Goal: Information Seeking & Learning: Learn about a topic

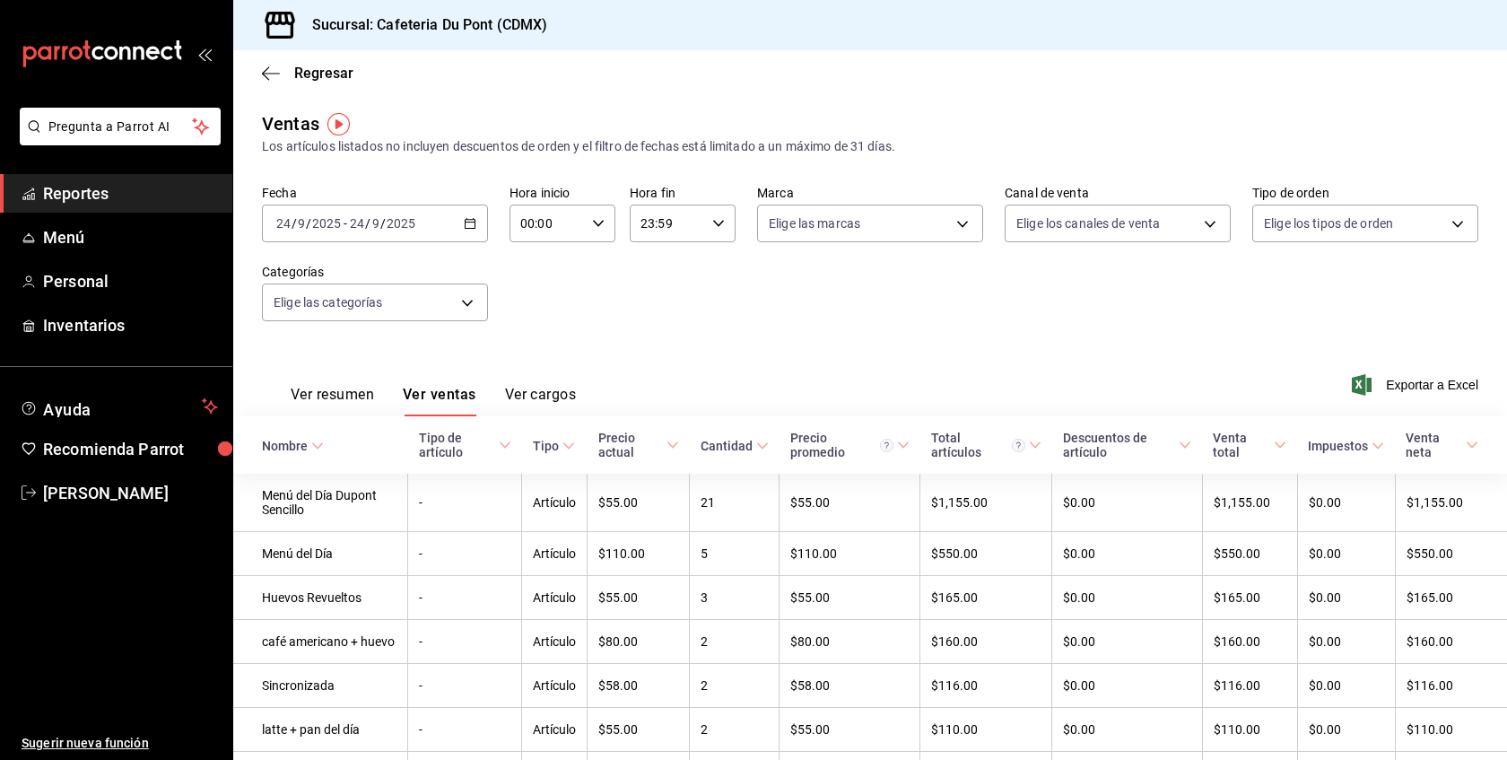
click at [152, 199] on span "Reportes" at bounding box center [130, 193] width 175 height 24
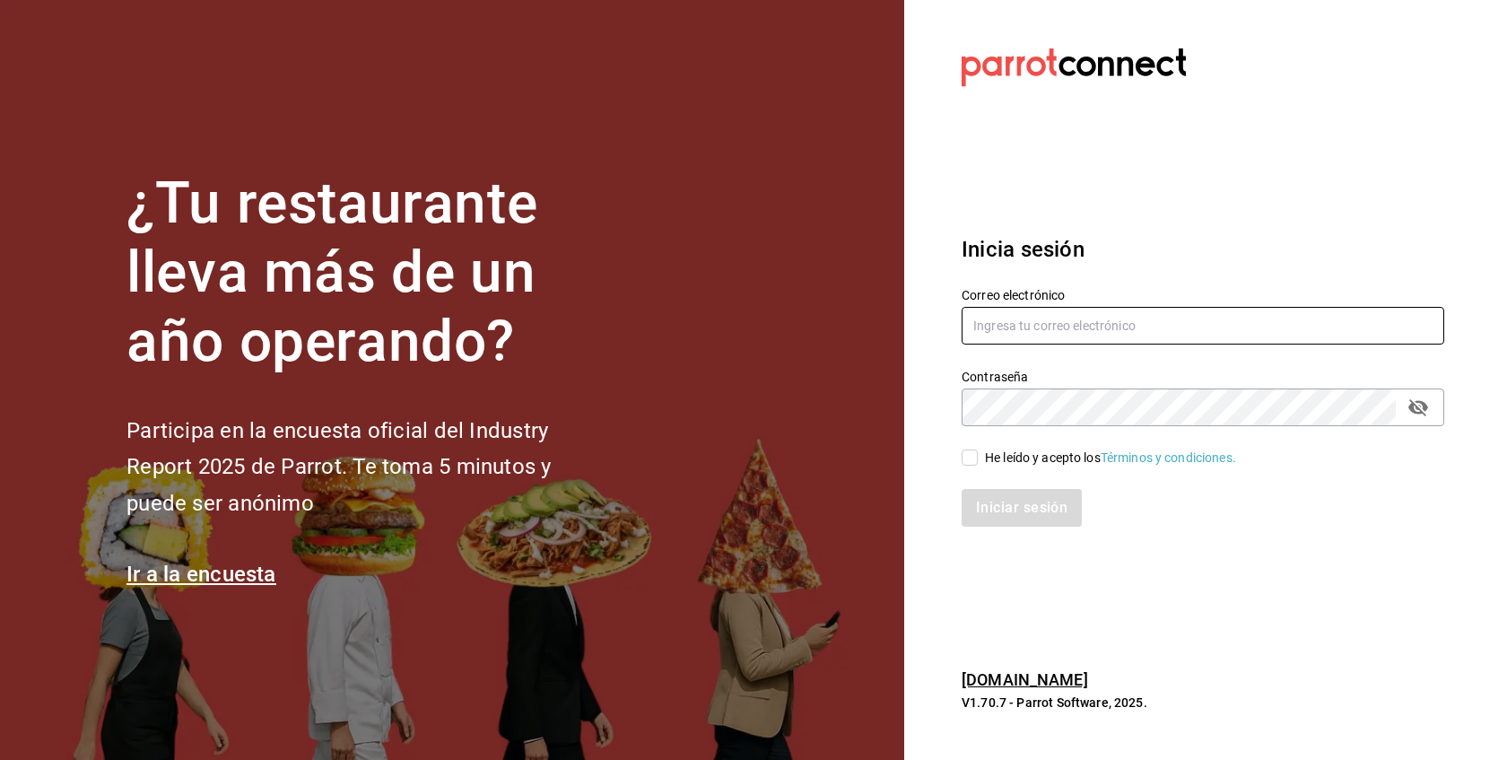
type input "[EMAIL_ADDRESS][DOMAIN_NAME]"
click at [969, 459] on input "He leído y acepto los Términos y condiciones." at bounding box center [970, 457] width 16 height 16
checkbox input "true"
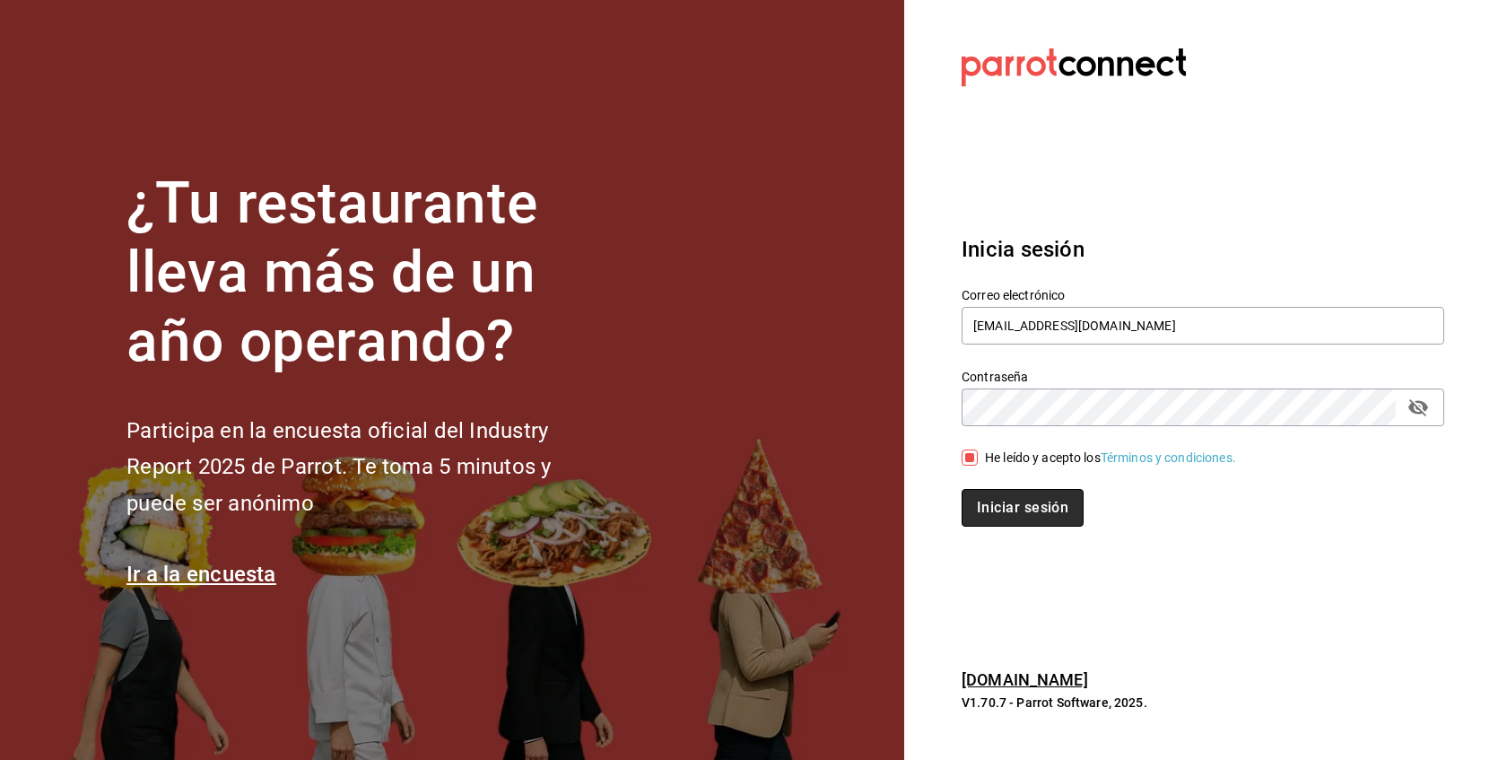
click at [1032, 522] on button "Iniciar sesión" at bounding box center [1023, 508] width 122 height 38
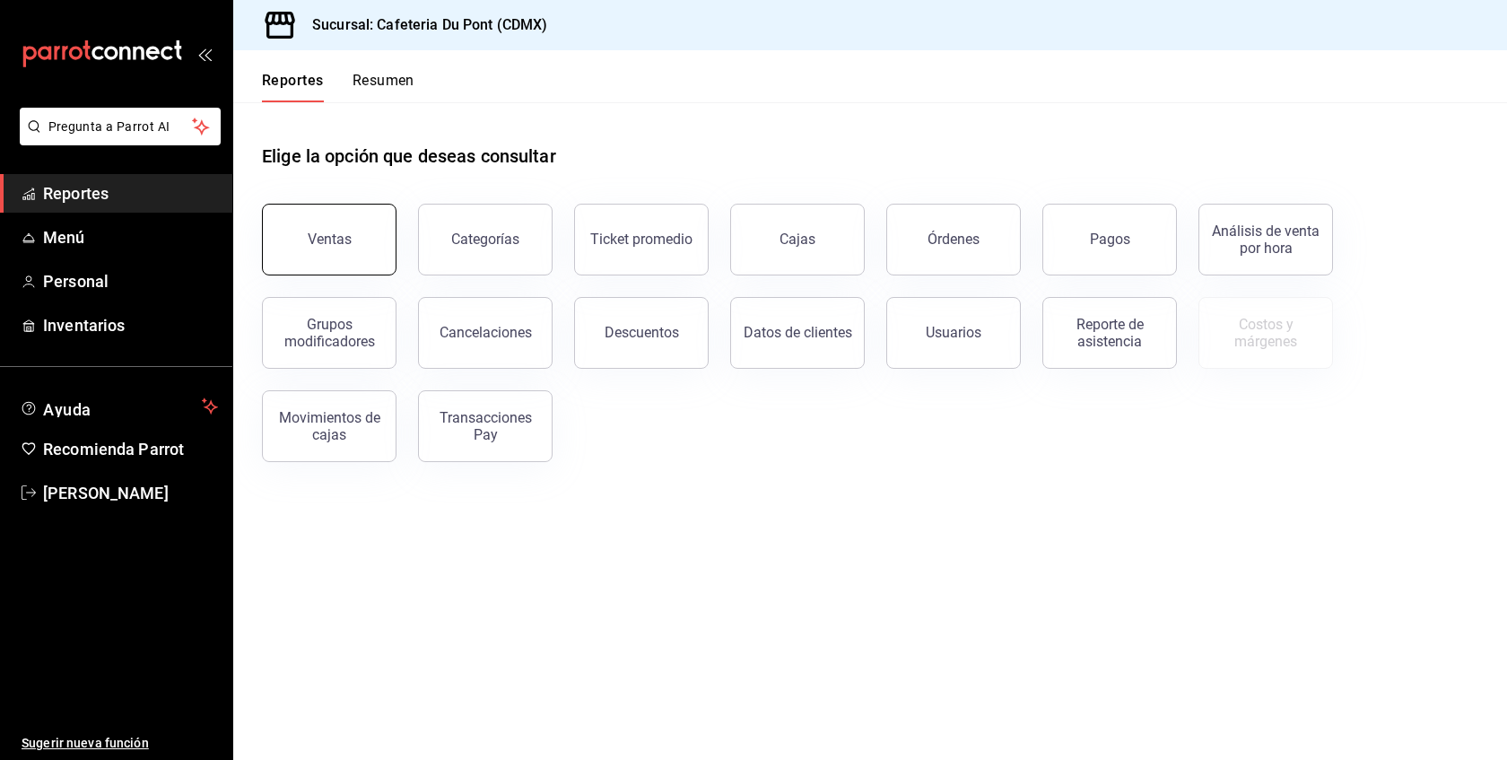
click at [381, 233] on button "Ventas" at bounding box center [329, 240] width 135 height 72
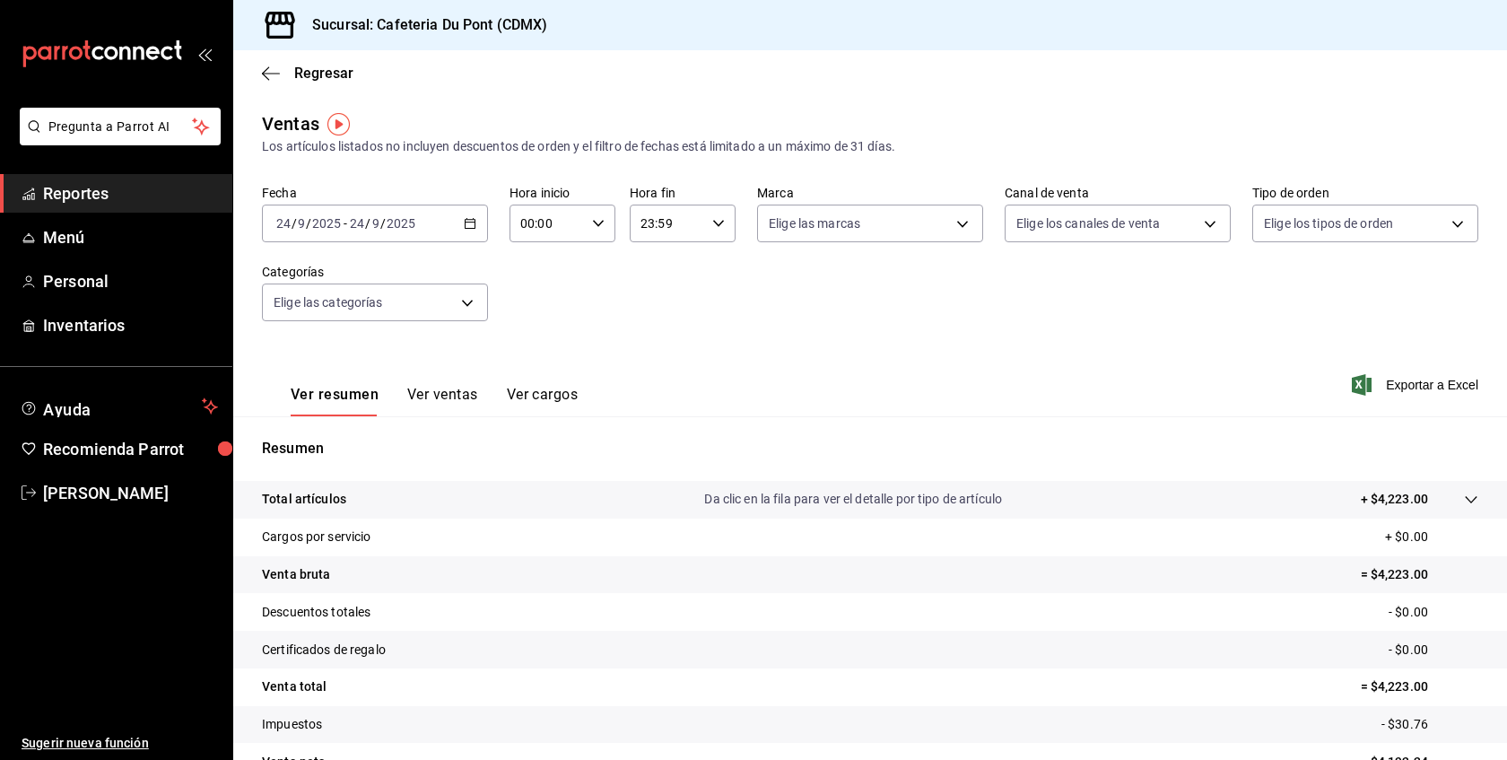
click at [418, 231] on div "2025-09-24 24 / 9 / 2025 - 2025-09-24 24 / 9 / 2025" at bounding box center [375, 224] width 226 height 38
click at [366, 269] on span "Hoy" at bounding box center [346, 277] width 139 height 19
click at [100, 197] on span "Reportes" at bounding box center [130, 193] width 175 height 24
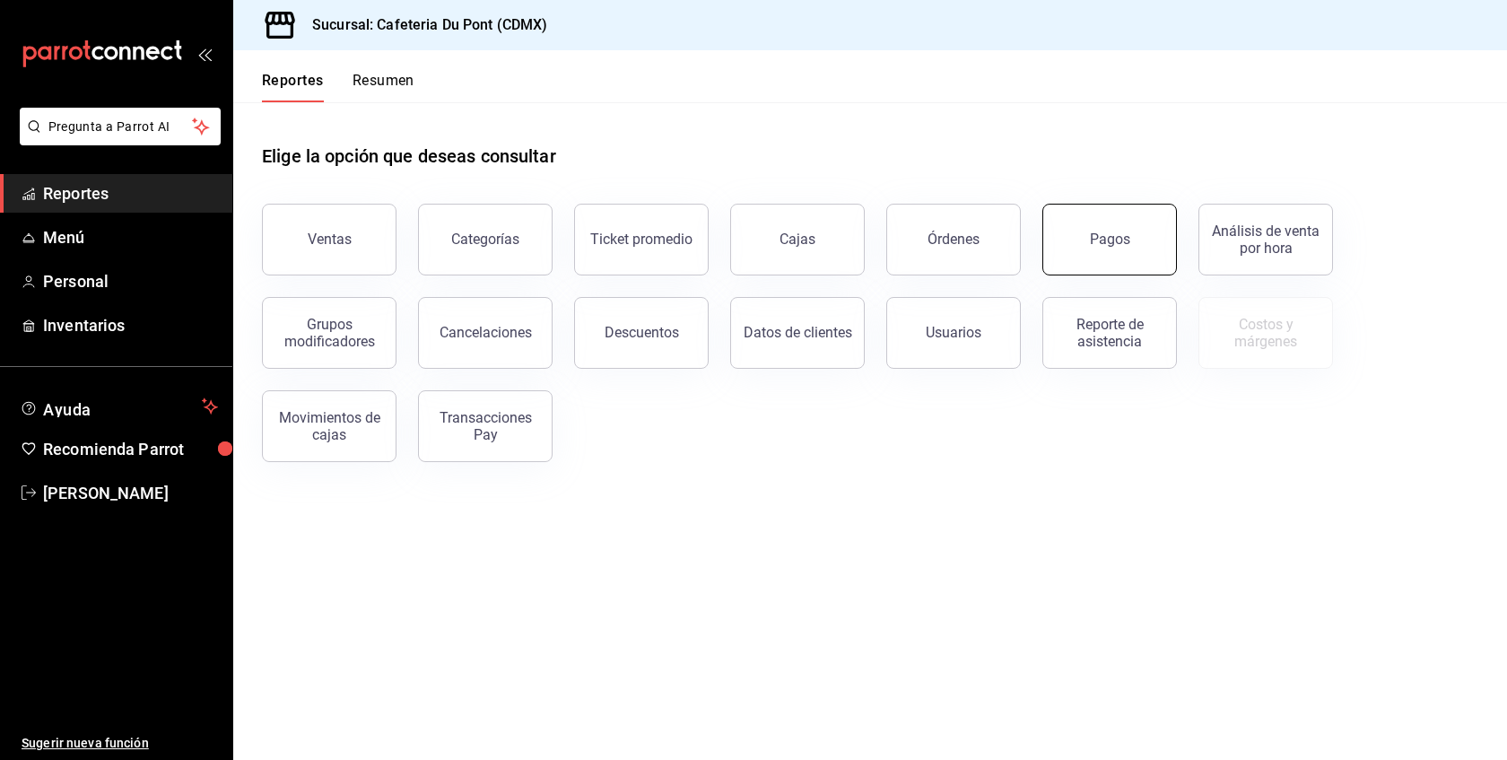
click at [1095, 263] on button "Pagos" at bounding box center [1109, 240] width 135 height 72
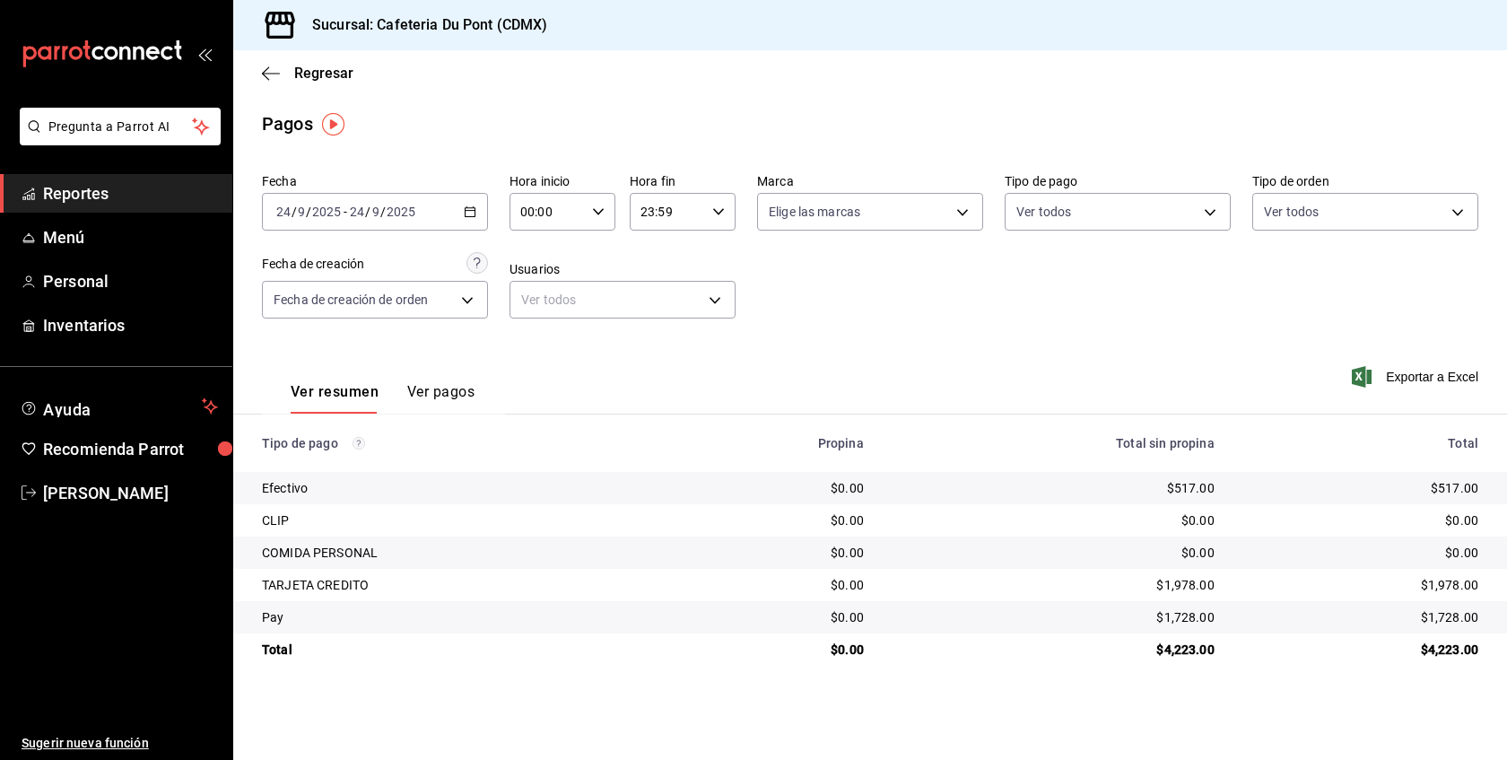
click at [163, 206] on link "Reportes" at bounding box center [116, 193] width 232 height 39
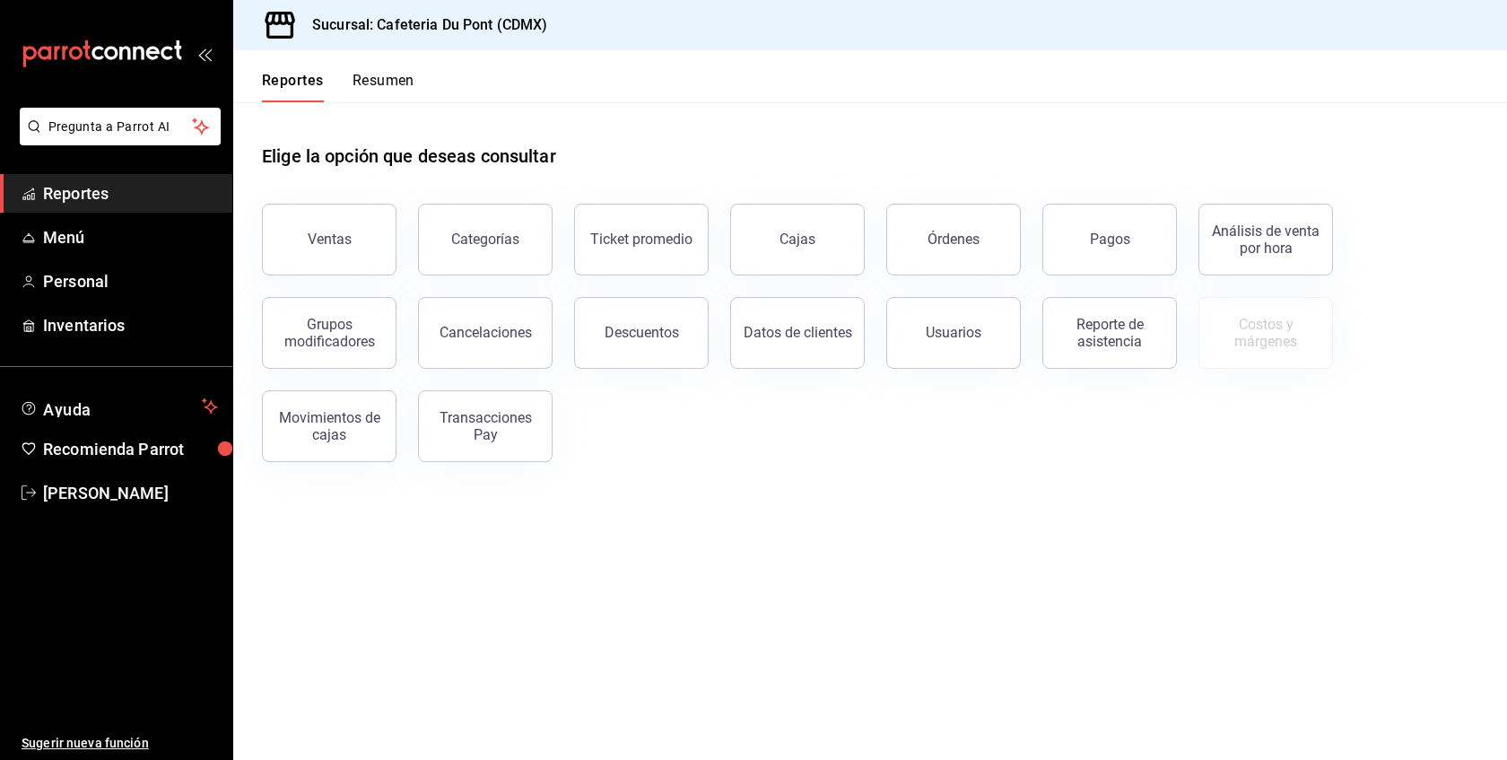
drag, startPoint x: 1130, startPoint y: 238, endPoint x: 970, endPoint y: 283, distance: 166.7
click at [970, 283] on div "Ventas Categorías Ticket promedio Cajas Órdenes Pagos Análisis de venta por hor…" at bounding box center [859, 322] width 1238 height 280
click at [667, 235] on div "Ticket promedio" at bounding box center [641, 239] width 102 height 17
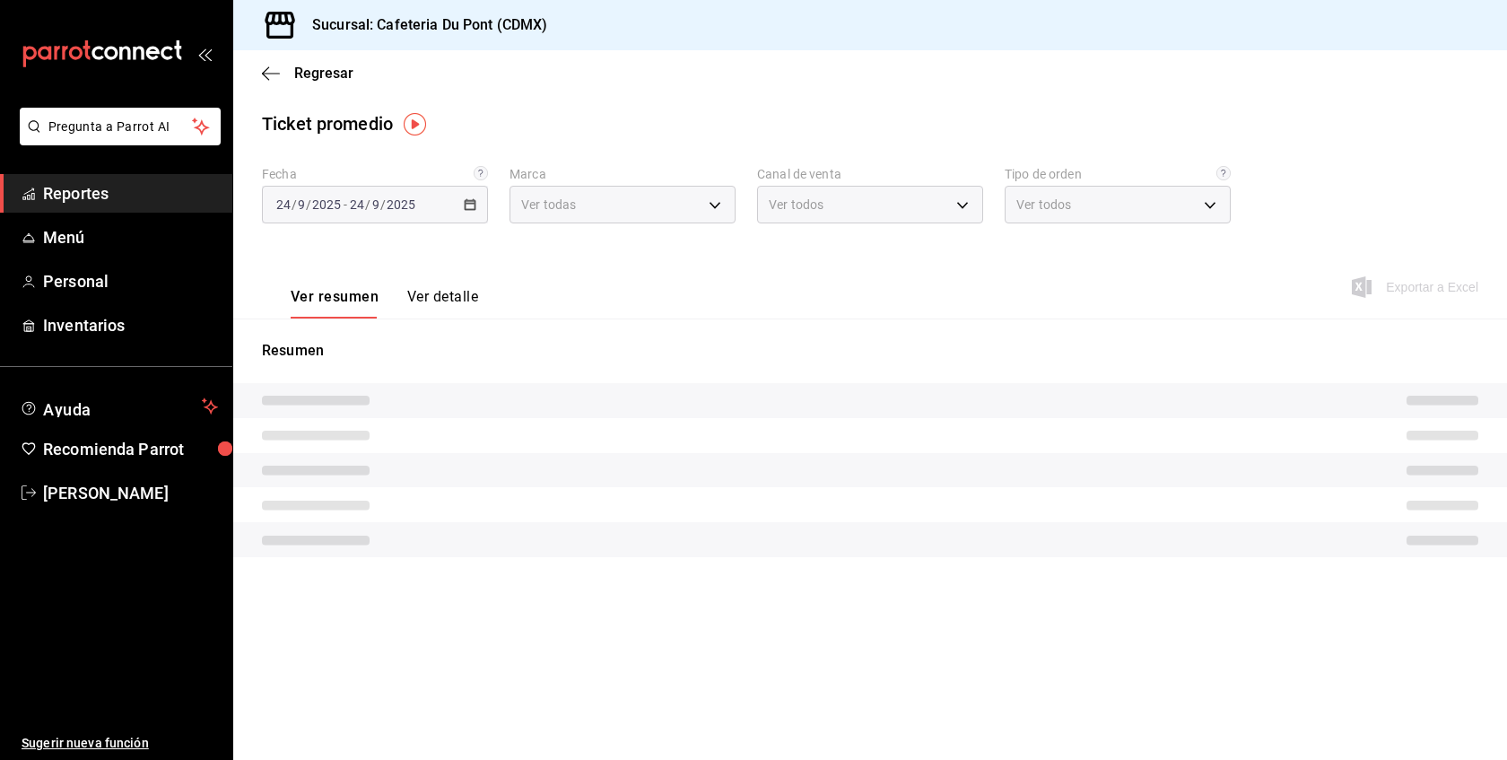
type input "03234600-dbf0-4e52-b833-2cd86aed28b4"
type input "PARROT,UBER_EATS,RAPPI,DIDI_FOOD,ONLINE"
type input "0ce72c52-b891-47b5-a7af-ebee1e7ff429,EXTERNAL"
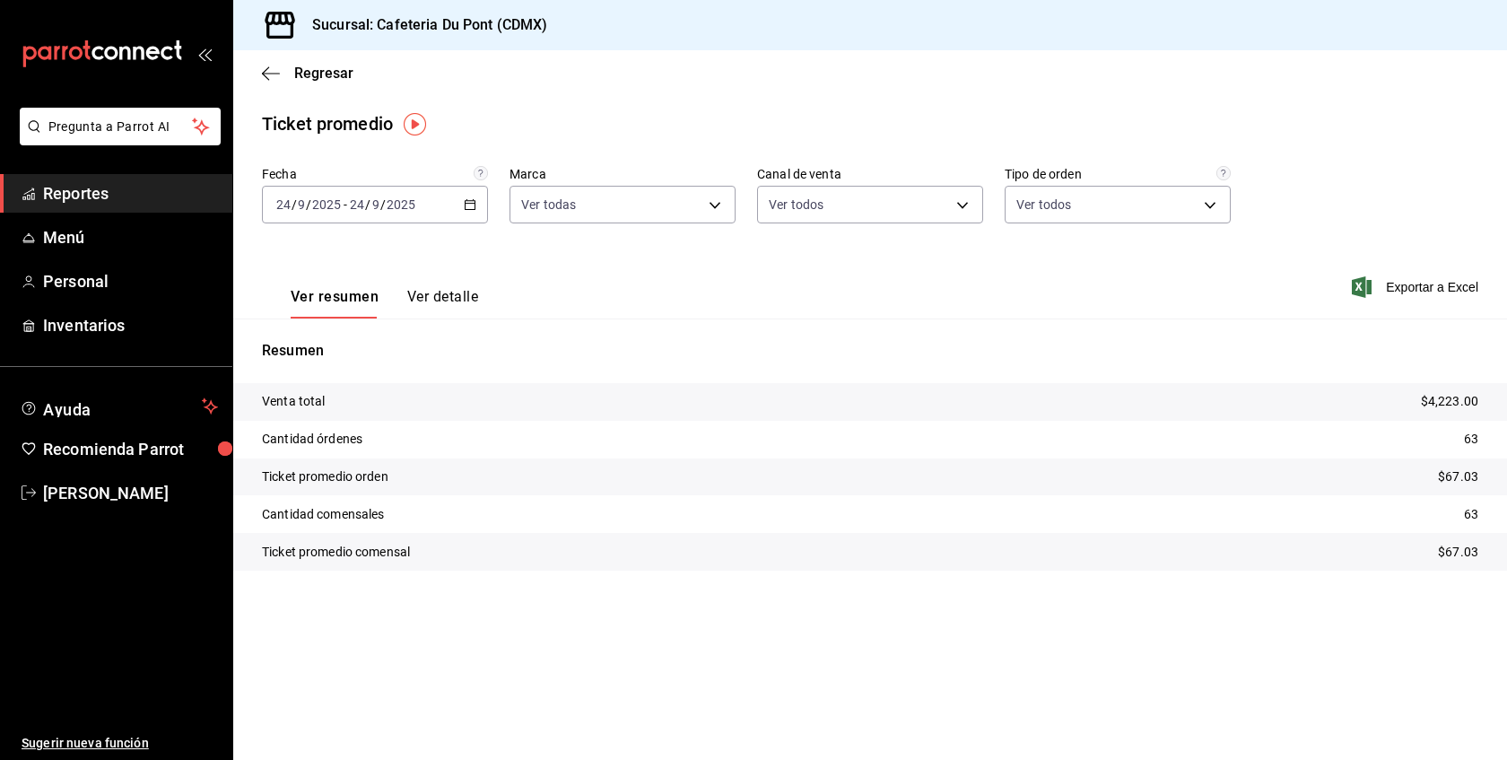
click at [71, 195] on span "Reportes" at bounding box center [130, 193] width 175 height 24
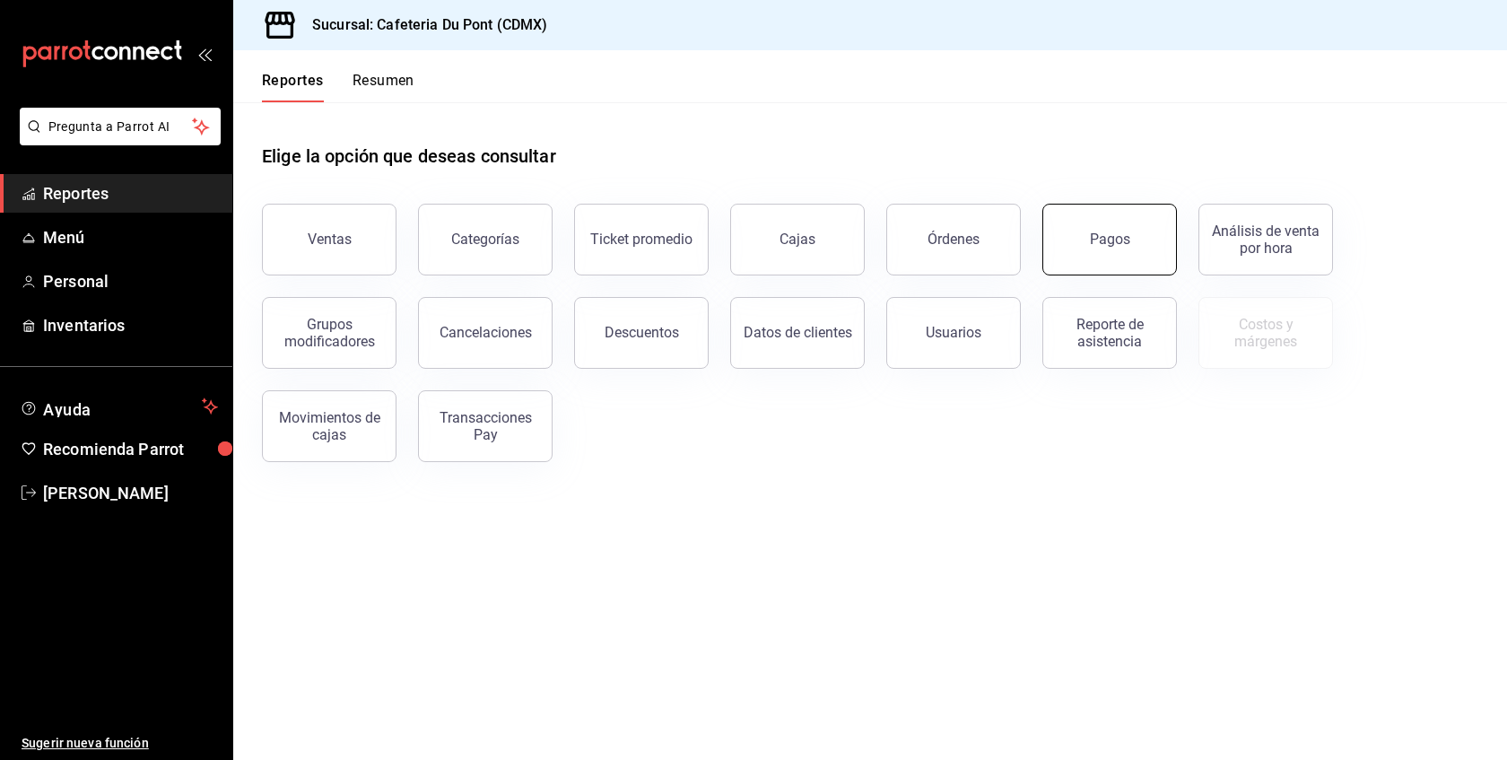
click at [1116, 245] on div "Pagos" at bounding box center [1110, 239] width 40 height 17
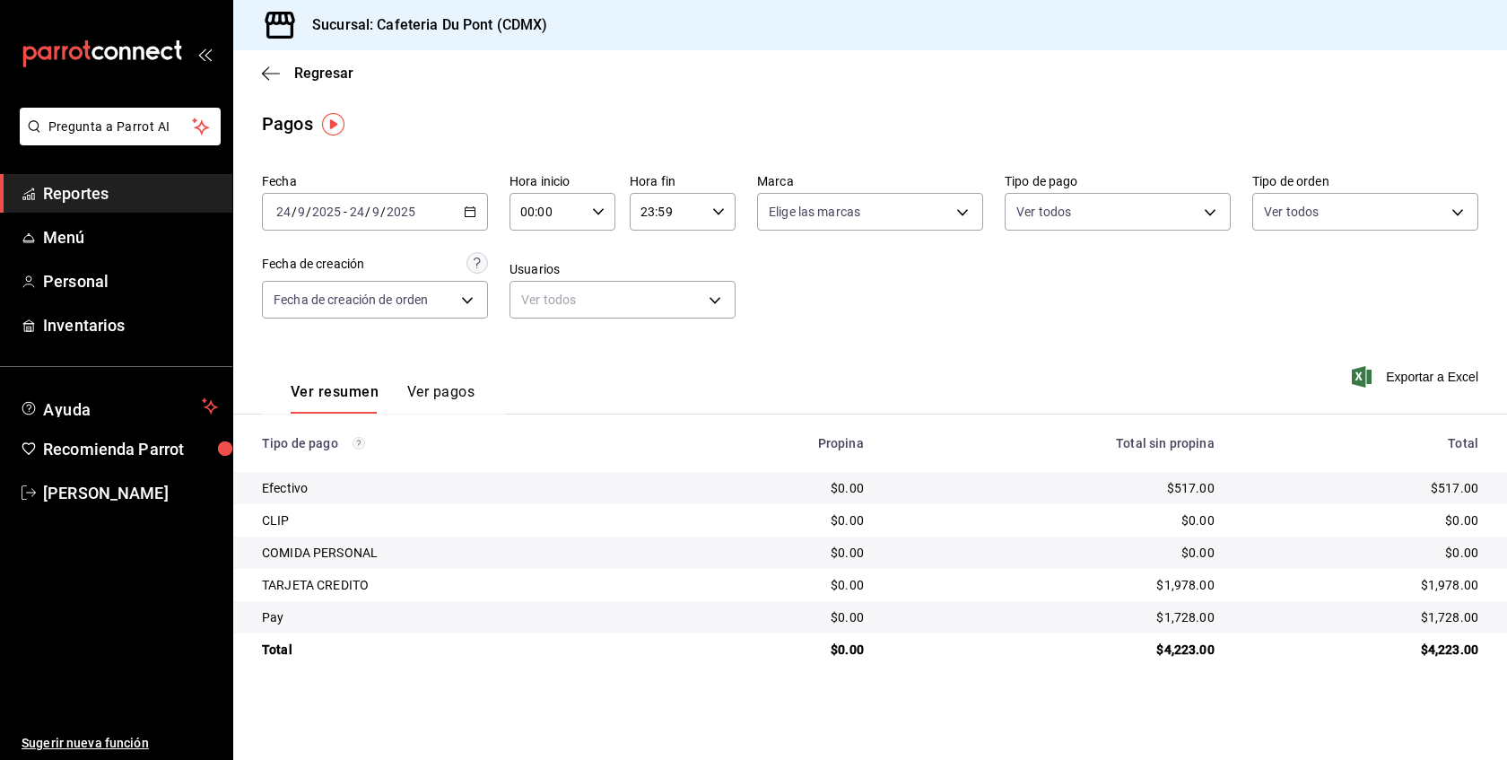
click at [140, 182] on span "Reportes" at bounding box center [130, 193] width 175 height 24
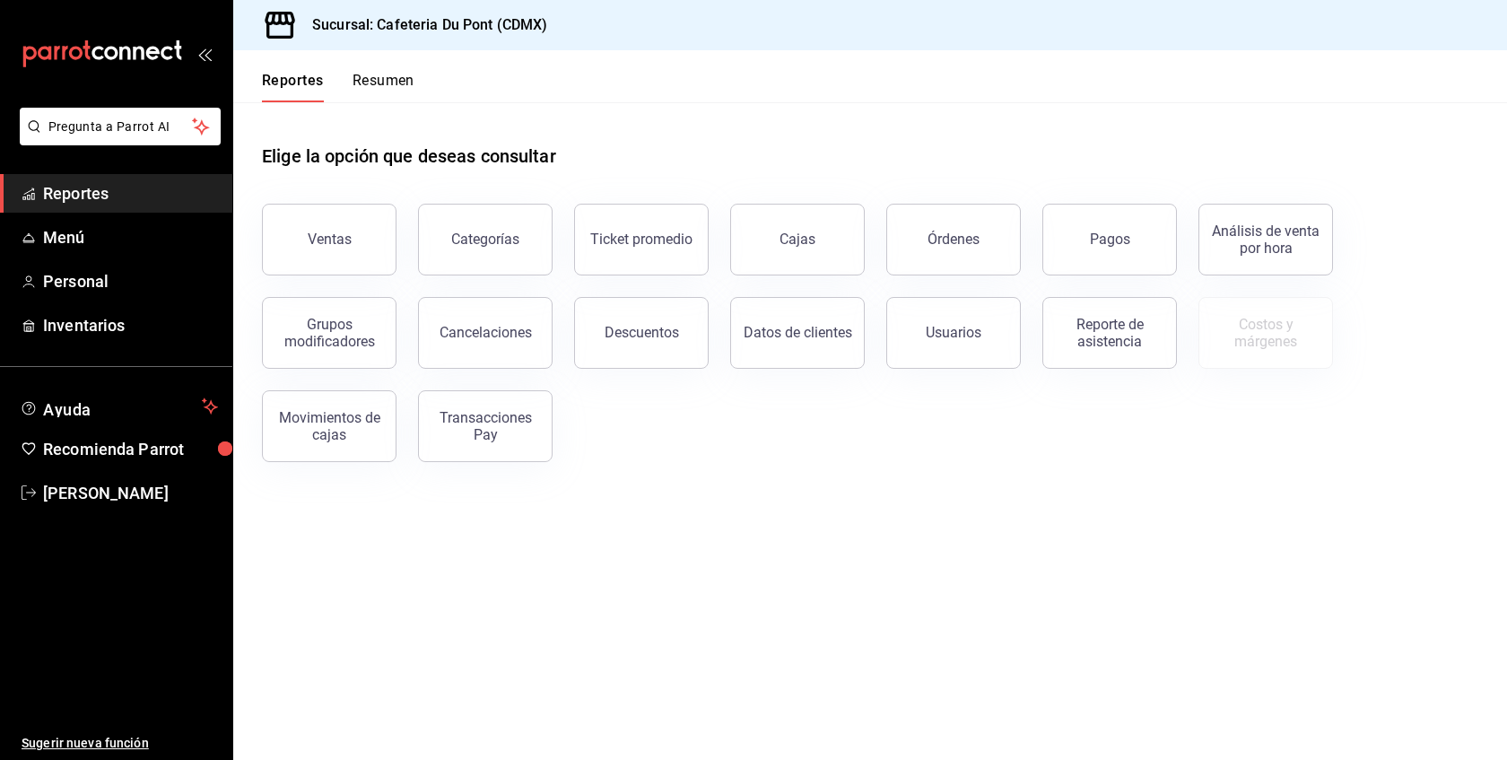
click at [352, 276] on div "Grupos modificadores" at bounding box center [318, 321] width 156 height 93
click at [351, 240] on button "Ventas" at bounding box center [329, 240] width 135 height 72
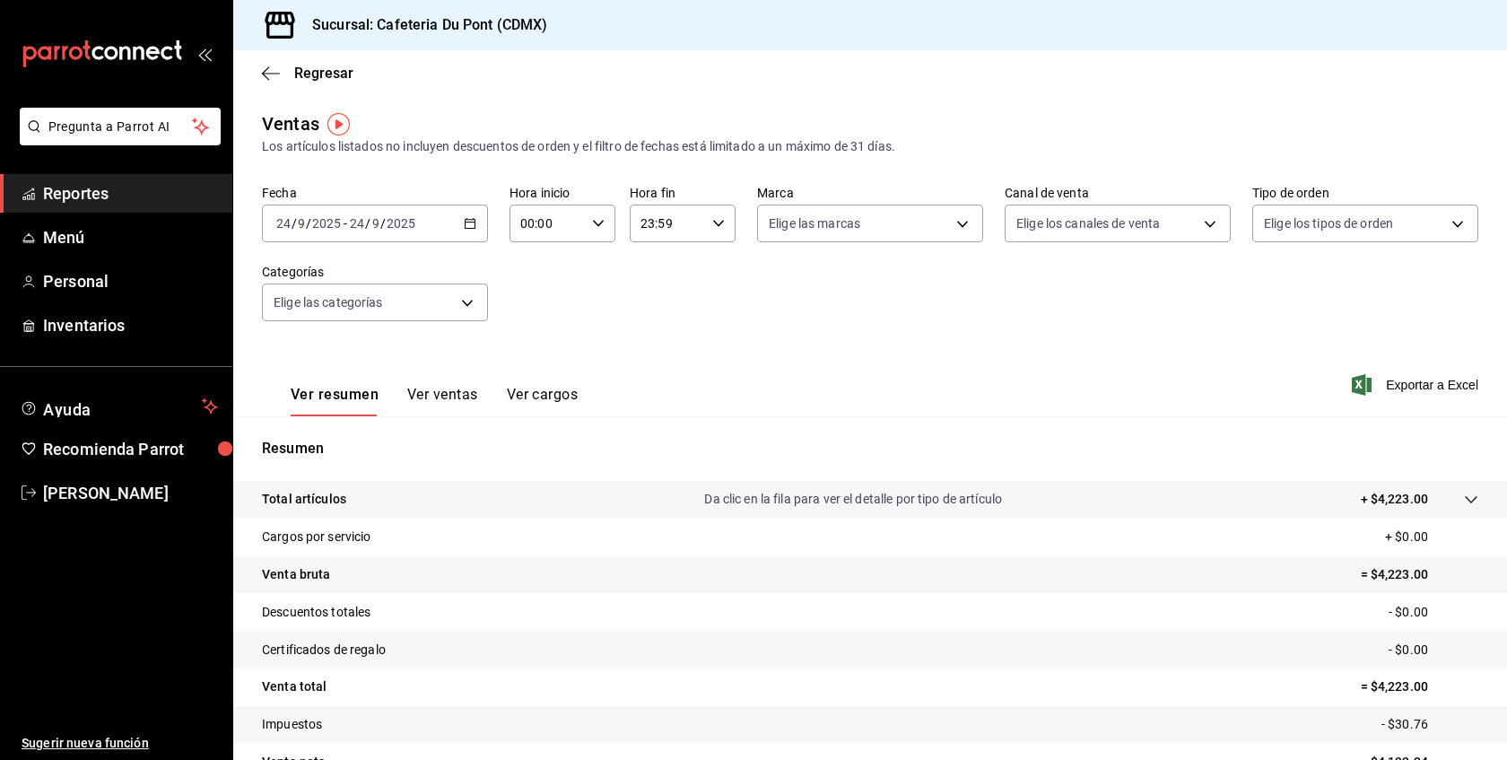
click at [462, 394] on button "Ver ventas" at bounding box center [442, 401] width 71 height 31
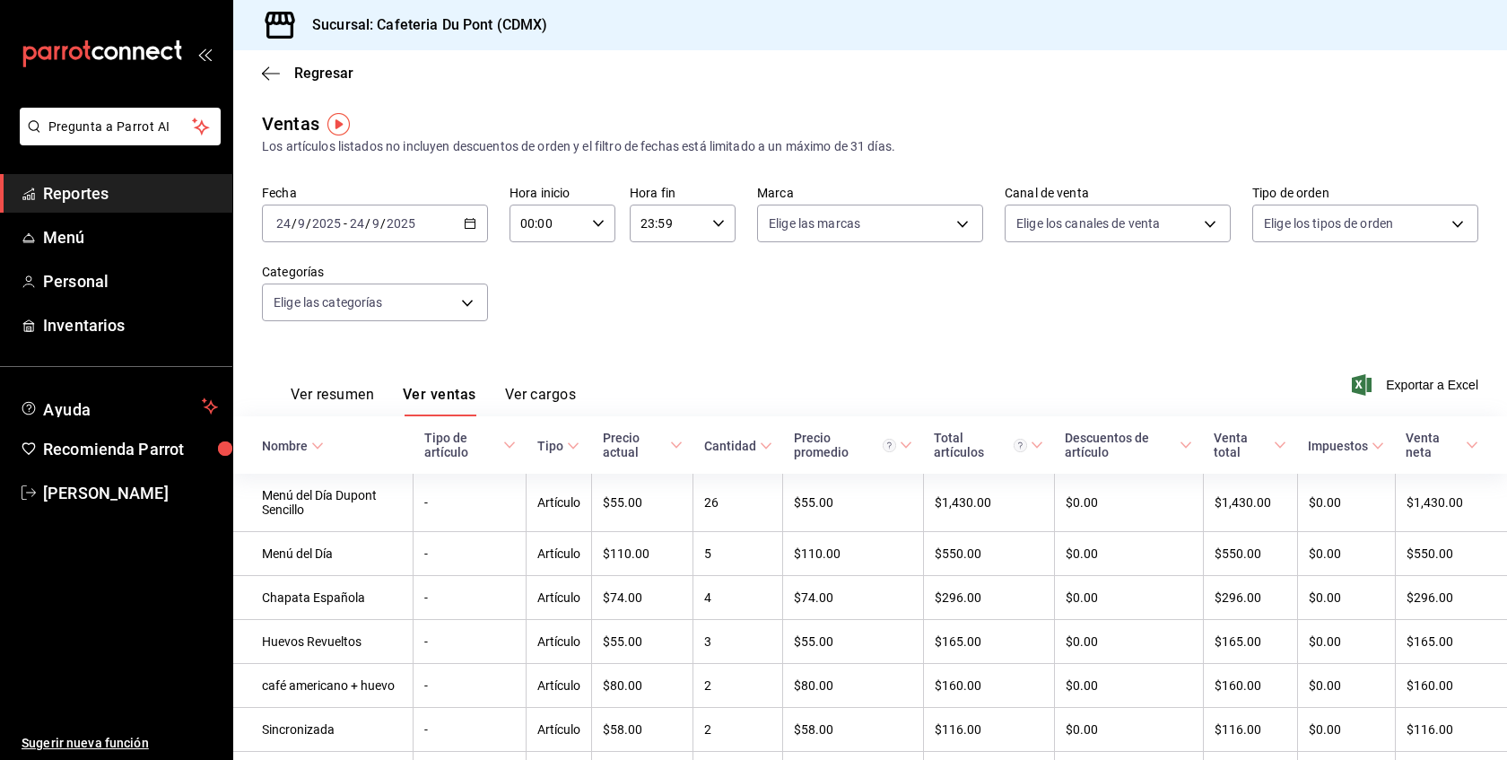
click at [675, 377] on div "Ver resumen Ver ventas Ver cargos Exportar a Excel" at bounding box center [870, 380] width 1274 height 74
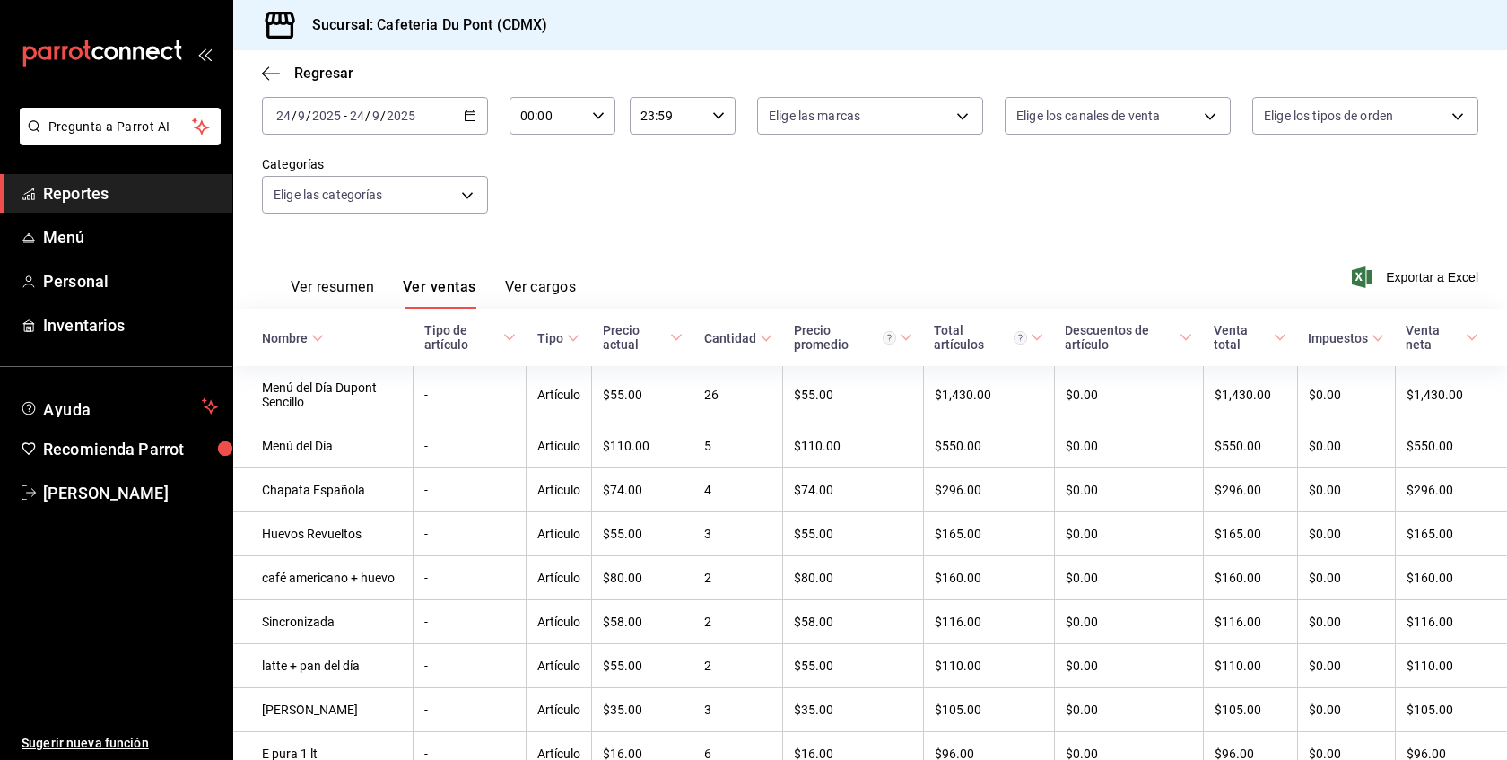
scroll to position [144, 0]
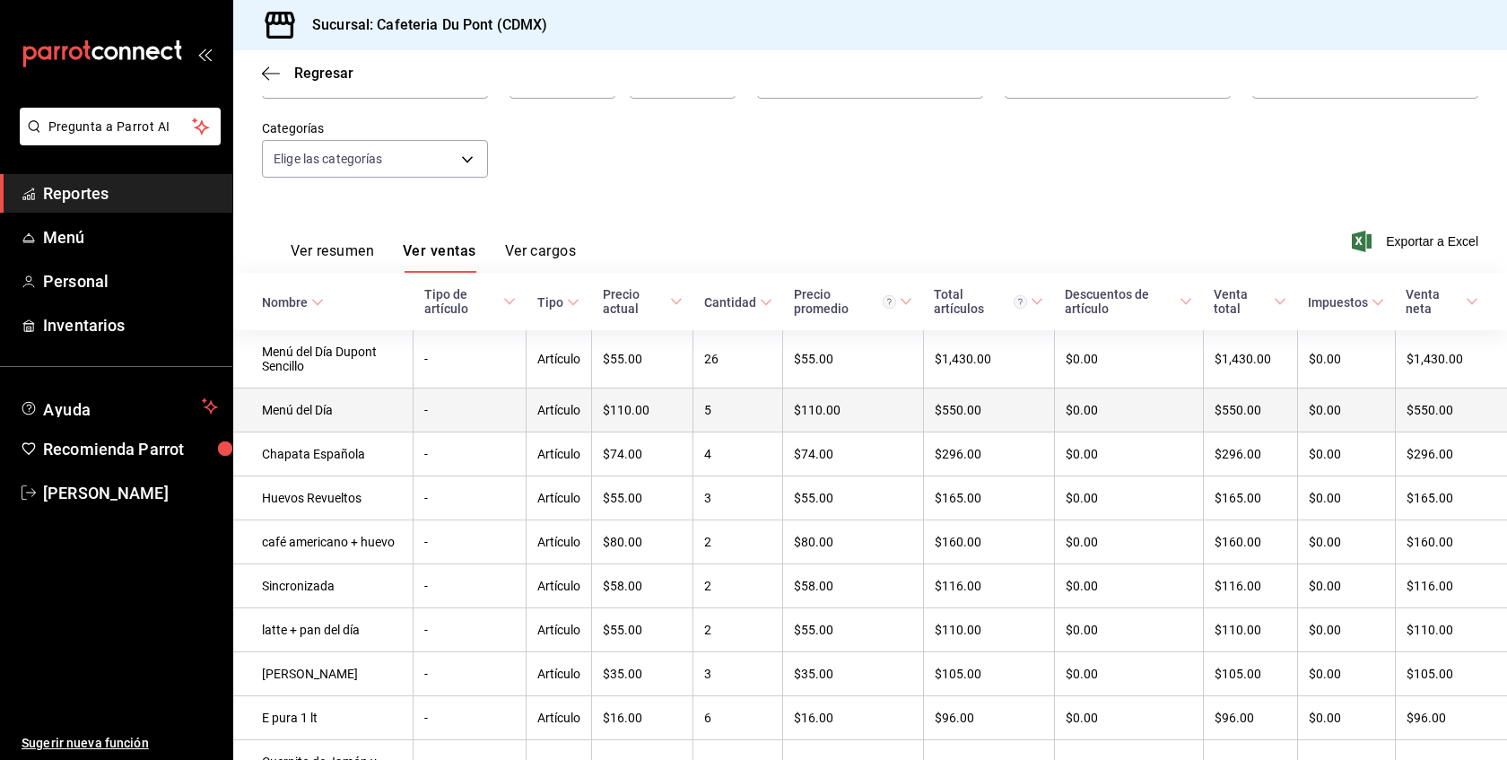
click at [719, 420] on td "5" at bounding box center [738, 410] width 90 height 44
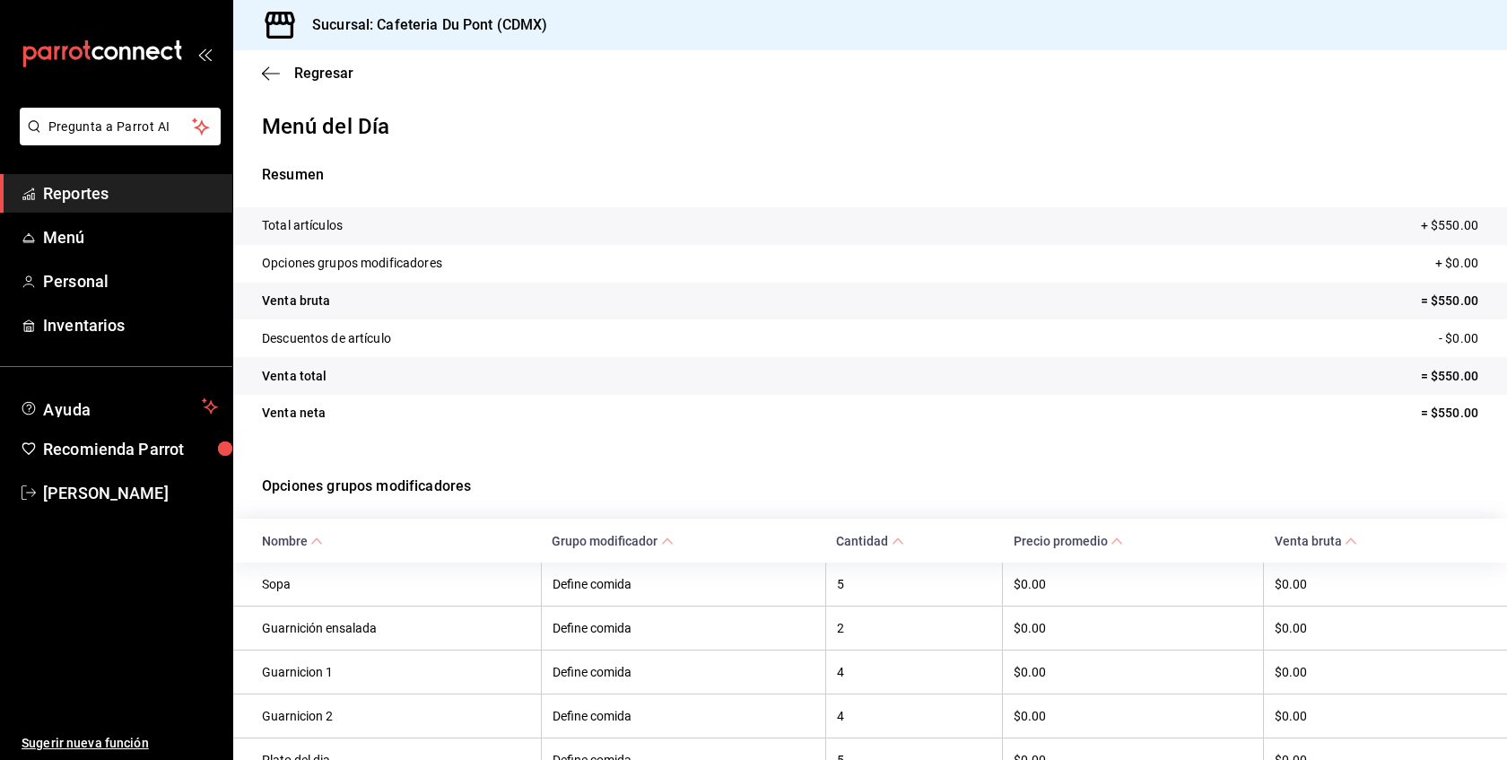
click at [642, 439] on div "Total artículos + $550.00 Opciones grupos modificadores + $0.00 Venta bruta = $…" at bounding box center [870, 330] width 1274 height 247
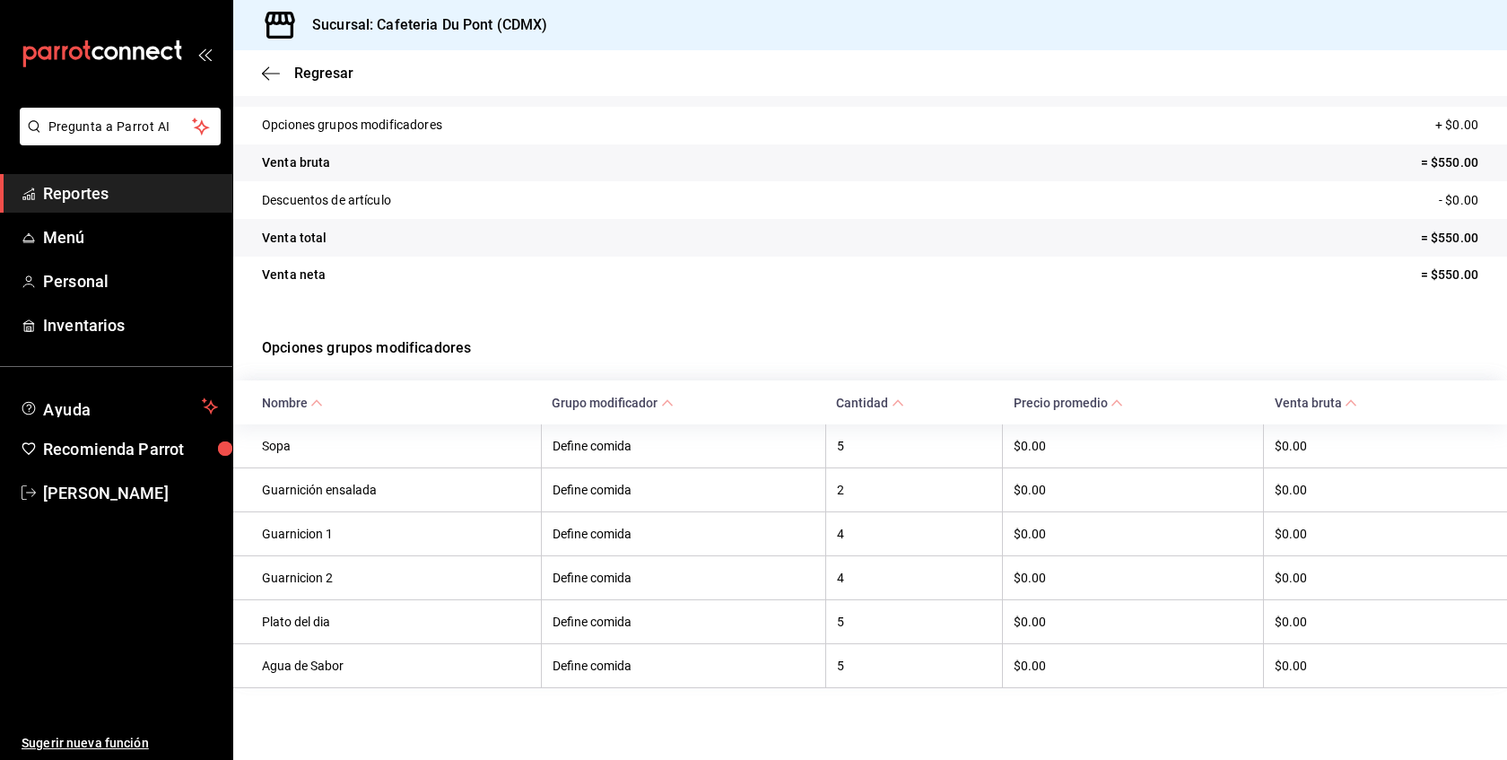
scroll to position [141, 0]
click at [313, 75] on span "Regresar" at bounding box center [323, 73] width 59 height 17
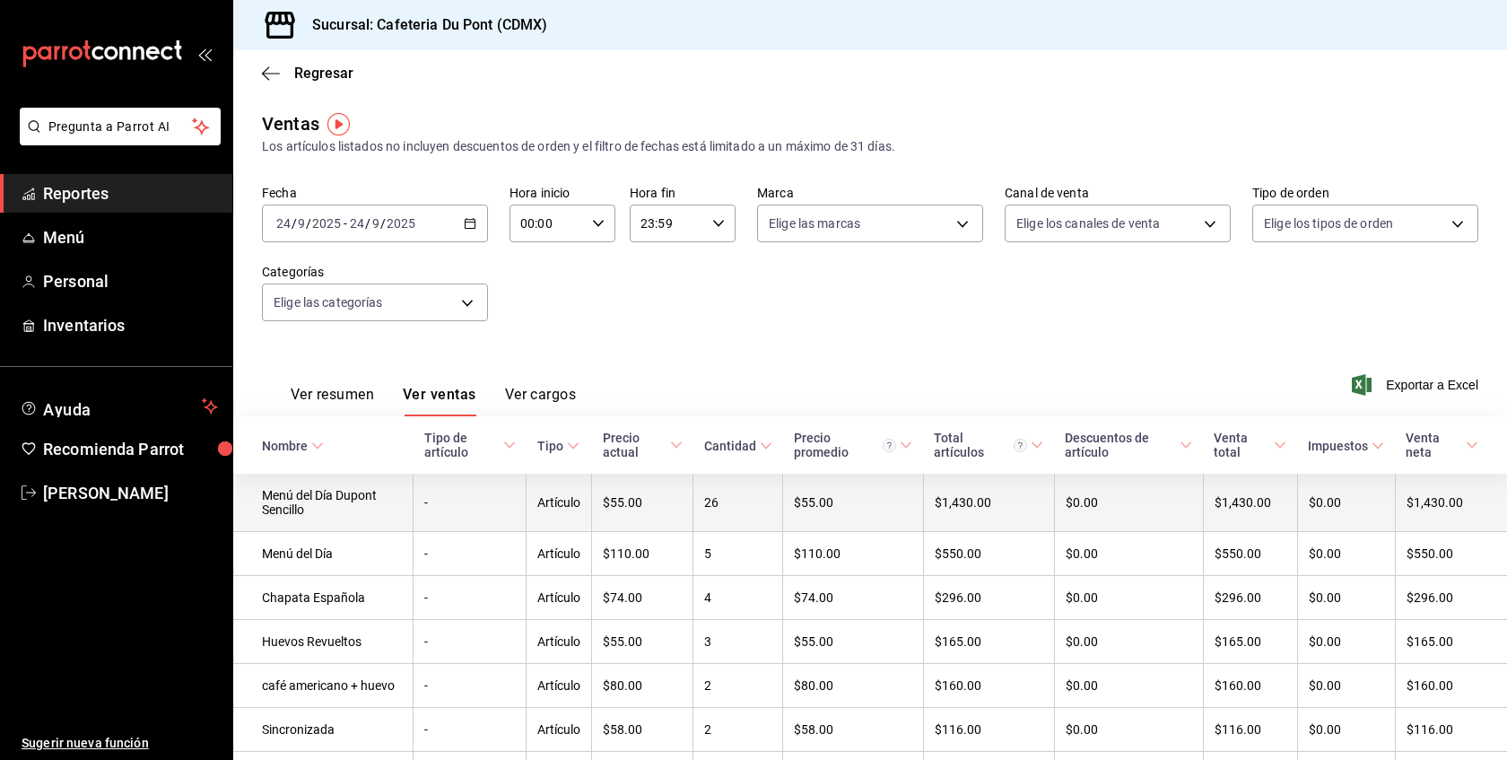
click at [552, 494] on td "Artículo" at bounding box center [559, 503] width 65 height 58
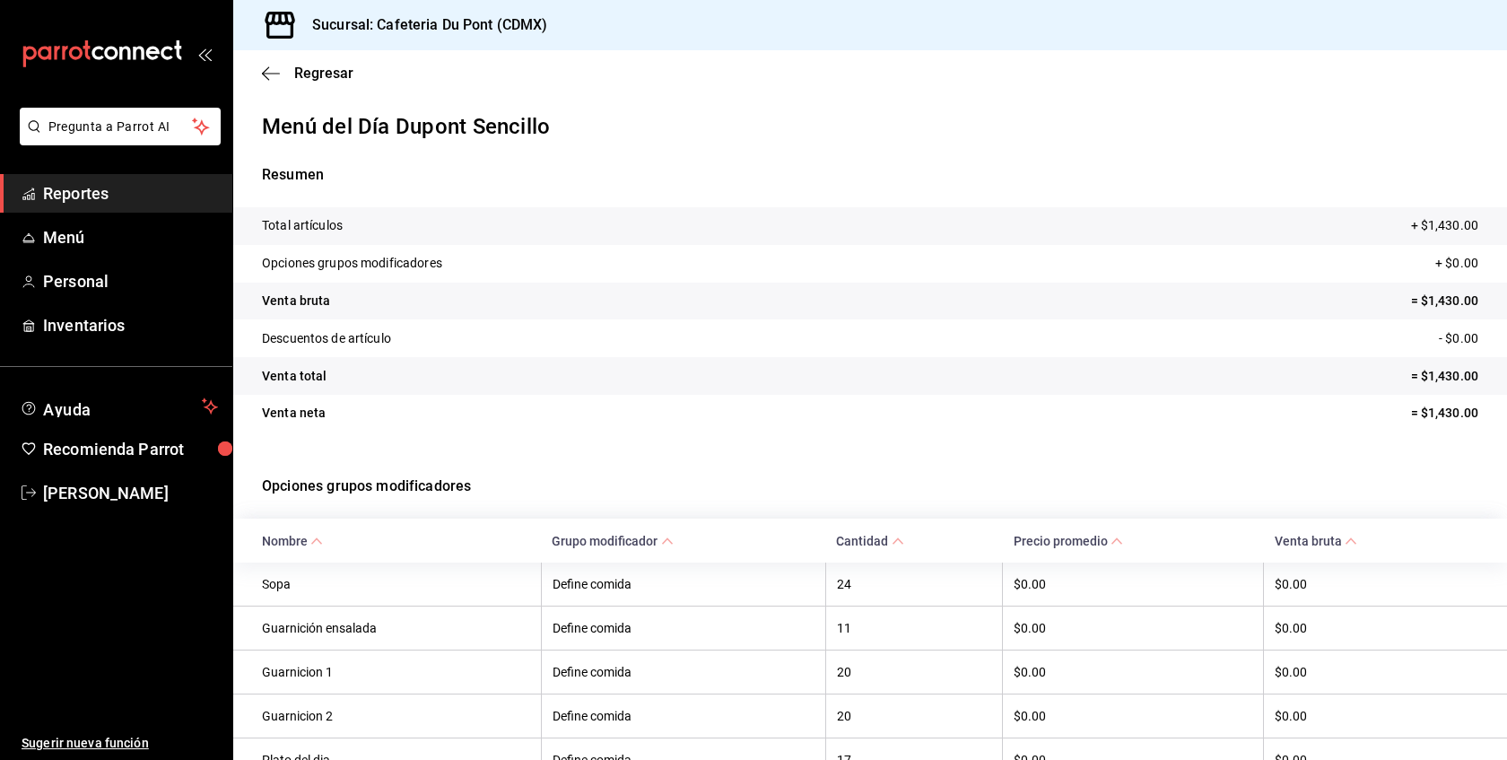
click at [619, 427] on tr "Venta neta = $1,430.00" at bounding box center [870, 414] width 1274 height 38
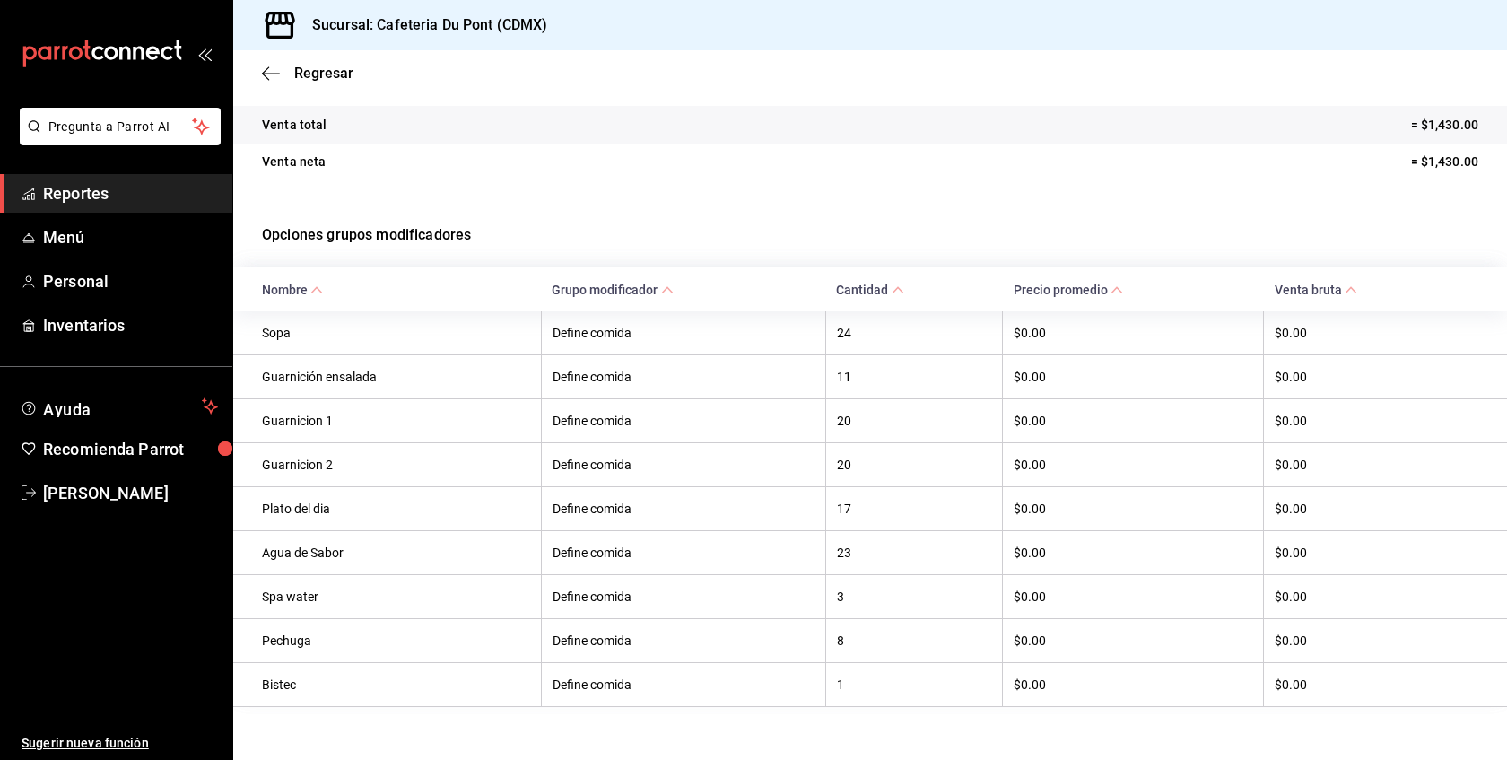
scroll to position [275, 0]
